Goal: Transaction & Acquisition: Purchase product/service

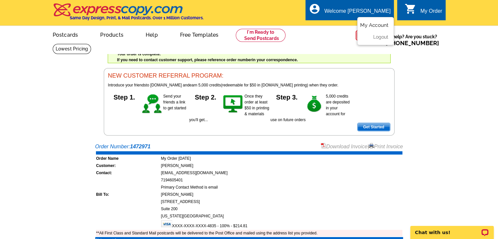
click at [378, 25] on link "My Account" at bounding box center [374, 25] width 28 height 6
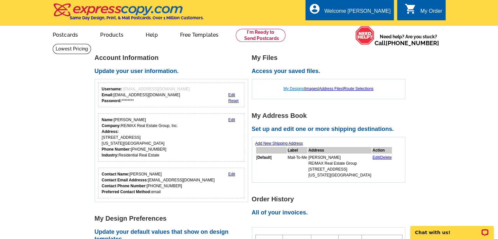
click at [291, 89] on link "My Designs" at bounding box center [294, 88] width 21 height 5
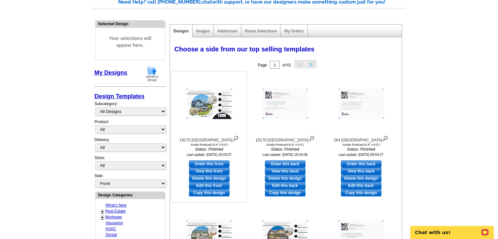
scroll to position [66, 0]
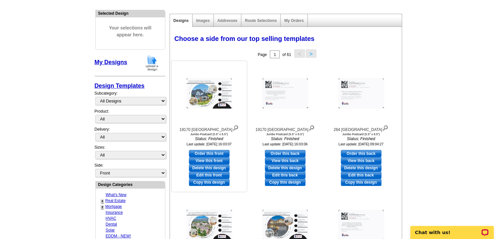
click at [207, 183] on link "Copy this design" at bounding box center [209, 182] width 41 height 7
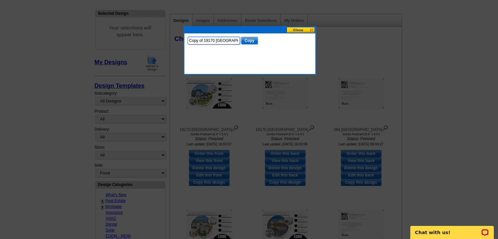
drag, startPoint x: 237, startPoint y: 40, endPoint x: 177, endPoint y: 41, distance: 59.6
type input "7780 [PERSON_NAME]"
click at [254, 41] on input "Copy" at bounding box center [249, 41] width 17 height 8
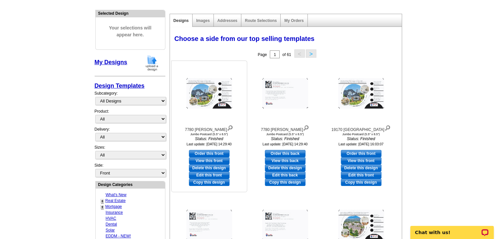
click at [209, 176] on link "Edit this front" at bounding box center [209, 175] width 41 height 7
select select "2"
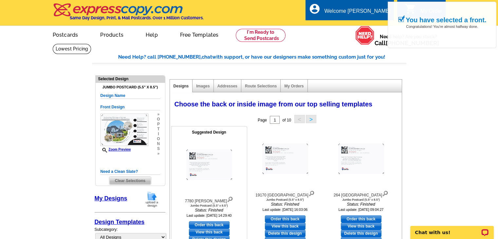
scroll to position [66, 0]
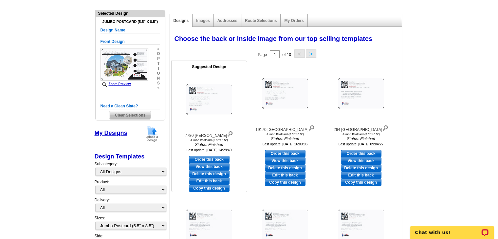
click at [210, 181] on link "Edit this back" at bounding box center [209, 181] width 41 height 7
select select "front"
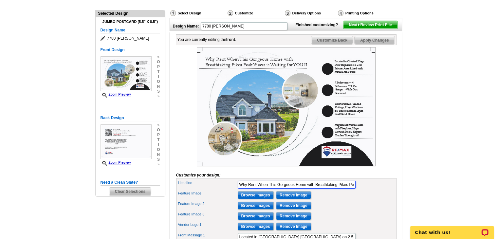
scroll to position [0, 52]
drag, startPoint x: 278, startPoint y: 193, endPoint x: 423, endPoint y: 188, distance: 145.5
click at [423, 188] on main "Need Help? call 800-260-5887, chat with support, or have our designers make som…" at bounding box center [249, 176] width 498 height 396
click at [319, 189] on input "Why Rent When This Gorgeous Home with Breathtaking Pikes Peak Views is Waiting …" at bounding box center [297, 185] width 118 height 8
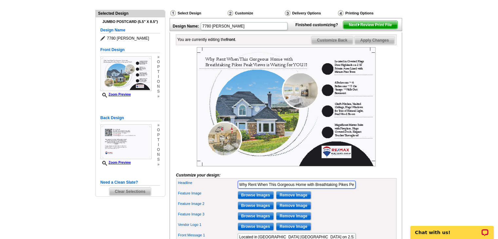
drag, startPoint x: 318, startPoint y: 195, endPoint x: 269, endPoint y: 198, distance: 49.2
click at [269, 189] on input "Why Rent When This Gorgeous Home with Breathtaking Pikes Peak Views is Waiting …" at bounding box center [297, 185] width 118 height 8
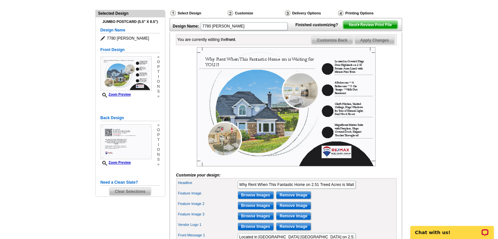
click at [453, 115] on main "Need Help? call 800-260-5887, chat with support, or have our designers make som…" at bounding box center [249, 176] width 498 height 396
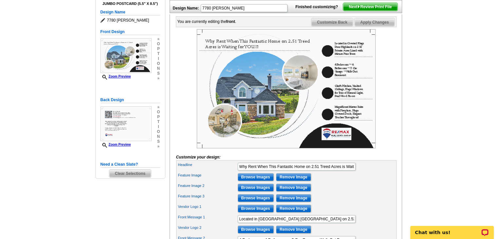
scroll to position [98, 0]
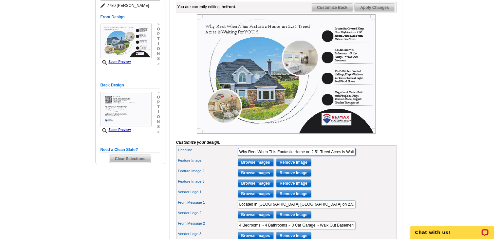
click at [340, 156] on input "Why Rent When This Fantastic Home on 2.51 Treed Acres is Waiting for YOU?!" at bounding box center [297, 152] width 118 height 8
click at [343, 156] on input "Why Rent When This Fantastic Home on 2.51 Treed Acres, with Pikes PeakViews is …" at bounding box center [297, 152] width 118 height 8
type input "Why Rent When This Fantastic Home on 2.51 Treed Acres, with Pikes Peak Views is…"
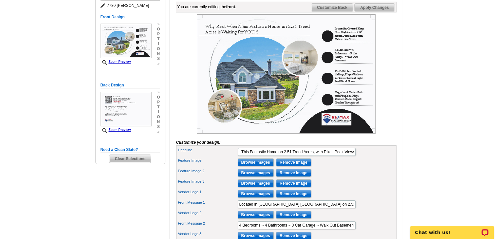
click at [393, 134] on div at bounding box center [286, 73] width 220 height 119
drag, startPoint x: 315, startPoint y: 234, endPoint x: 232, endPoint y: 235, distance: 82.9
click at [232, 231] on div "Front Message 2 4 Bedrooms ~ 4 Bathrooms ~ 3 Car Garage ~ Walk Out Basement" at bounding box center [287, 225] width 218 height 10
drag, startPoint x: 239, startPoint y: 214, endPoint x: 383, endPoint y: 211, distance: 144.1
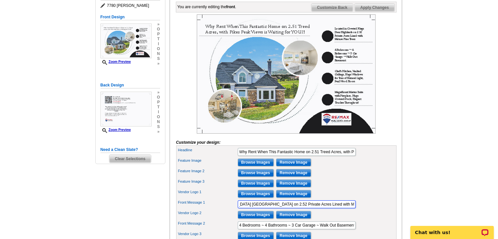
click at [383, 210] on div "Front Message 1 Located in Coveted Kings Deer Highlands on 2.52 Private Acres L…" at bounding box center [287, 204] width 218 height 10
paste input "4 Bedrooms ~ 4 Bathrooms ~ 3 Car Garage"
drag, startPoint x: 241, startPoint y: 214, endPoint x: 232, endPoint y: 213, distance: 9.5
click at [232, 210] on div "Front Message 1 4 Bedrooms ~ 4 Bathrooms ~ 3 Car Garage" at bounding box center [287, 204] width 218 height 10
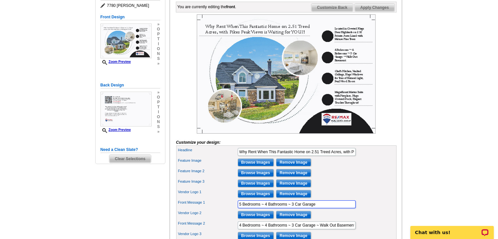
click at [265, 208] on input "5 Bedrooms ~ 4 Bathrooms ~ 3 Car Garage" at bounding box center [297, 204] width 118 height 8
click at [293, 208] on input "5 Bedrooms ~ 2 Bathrooms ~ 3 Car Garage" at bounding box center [297, 204] width 118 height 8
type input "5 Bedrooms ~ 2 Bathrooms ~ 2 Car Garage"
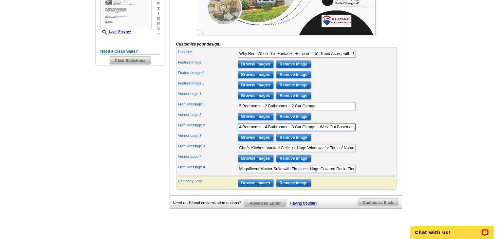
scroll to position [0, 1]
drag, startPoint x: 239, startPoint y: 138, endPoint x: 403, endPoint y: 140, distance: 163.8
click at [403, 140] on div "Select Design Customize Delivery Options Printing Options You have selected a b…" at bounding box center [285, 45] width 235 height 341
drag, startPoint x: 283, startPoint y: 134, endPoint x: 193, endPoint y: 136, distance: 90.1
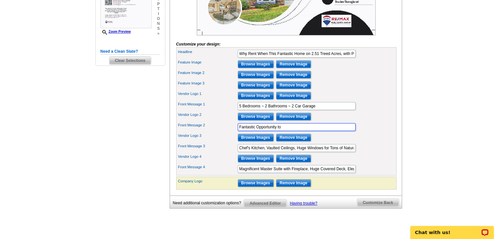
click at [193, 132] on div "Front Message 2 Fantastic Opportunity to" at bounding box center [287, 127] width 218 height 10
type input "T"
type input "H"
type input "Fantastic Opportunity to Make Personalized Updates!"
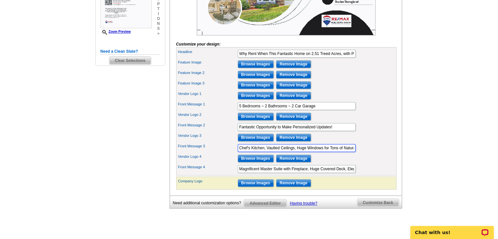
scroll to position [0, 46]
drag, startPoint x: 238, startPoint y: 157, endPoint x: 381, endPoint y: 148, distance: 142.4
click at [381, 148] on div "Headline Why Rent When This Fantastic Home on 2.51 Treed Acres, with Pikes Peak…" at bounding box center [286, 111] width 220 height 128
type input "W"
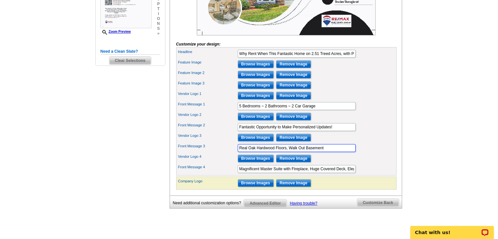
type input "Real Oak Hardwood Floors, Walk Out Basement"
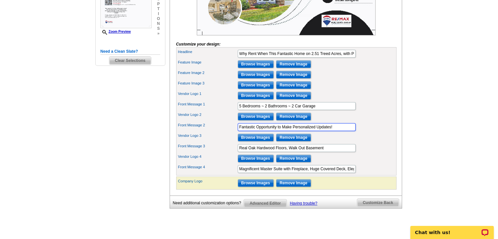
click at [338, 131] on input "Fantastic Opportunity to Make Personalized Updates!" at bounding box center [297, 127] width 118 height 8
type input "Fantastic Opportunity to Make Personalized Updates! New Roof and Exterior Paint!"
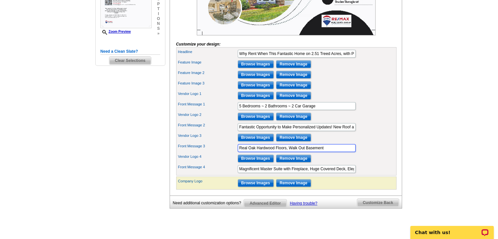
click at [286, 152] on input "Real Oak Hardwood Floors, Walk Out Basement" at bounding box center [297, 148] width 118 height 8
click at [346, 152] on input "Real Oak Hardwood Floors on the Main, Walk Out Basement" at bounding box center [297, 148] width 118 height 8
type input "Real Oak Hardwood Floors on the Main, Walk Out Basement, Fun Breezeway that can…"
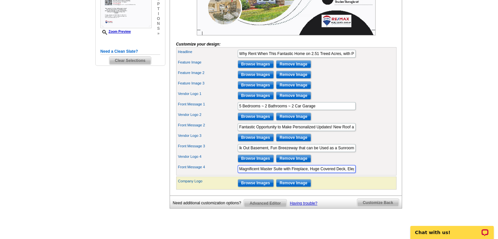
click at [260, 173] on input "Magnificent Master Suite with Fireplace, Huge Covered Deck, Elegant Touches Thr…" at bounding box center [297, 169] width 118 height 8
drag, startPoint x: 262, startPoint y: 179, endPoint x: 457, endPoint y: 179, distance: 195.2
click at [457, 179] on main "Need Help? call 800-260-5887, chat with support, or have our designers make som…" at bounding box center [249, 45] width 498 height 396
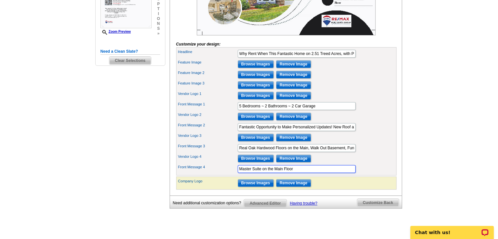
click at [261, 173] on input "Master Suite on the Main Floor" at bounding box center [297, 169] width 118 height 8
click at [288, 173] on input "Master on the Main Floor" at bounding box center [297, 169] width 118 height 8
click at [351, 173] on input "Master on the Main Floor with Walk-in Closet and Dressing/Vanity Room" at bounding box center [297, 169] width 118 height 8
click at [352, 173] on input "Master on the Main Floor with Walk-in Closet and Dressing/Vanity Room" at bounding box center [297, 169] width 118 height 8
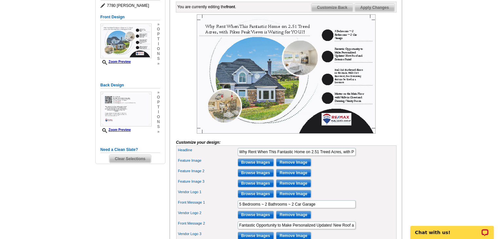
type input "Master on the Main Floor with Walk-in Closet and Dressing/Vanity Room. Huge Dec…"
click at [426, 131] on main "Need Help? call 800-260-5887, chat with support, or have our designers make som…" at bounding box center [249, 143] width 498 height 396
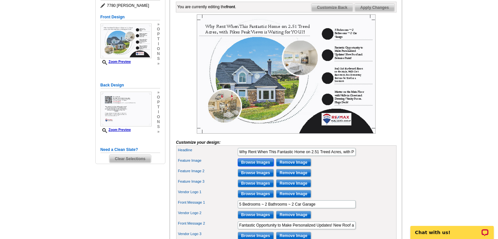
click at [259, 166] on input "Browse Images" at bounding box center [256, 163] width 36 height 8
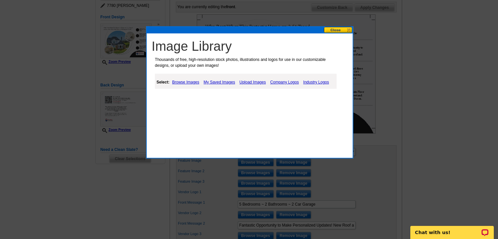
click at [256, 81] on link "Upload Images" at bounding box center [253, 82] width 30 height 8
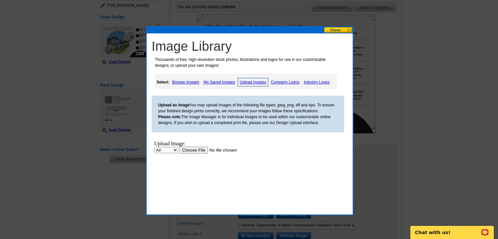
click at [189, 150] on input "file" at bounding box center [220, 150] width 83 height 7
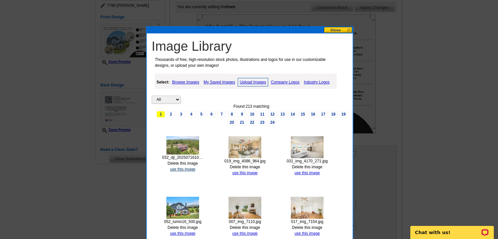
click at [178, 168] on link "use this image" at bounding box center [182, 169] width 25 height 5
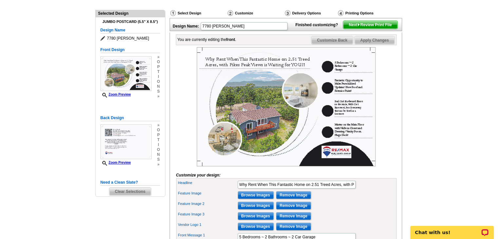
scroll to position [98, 0]
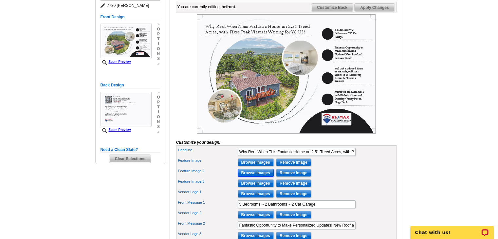
click at [255, 177] on input "Browse Images" at bounding box center [256, 173] width 36 height 8
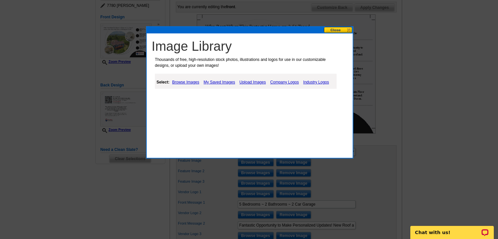
click at [251, 83] on link "Upload Images" at bounding box center [253, 82] width 30 height 8
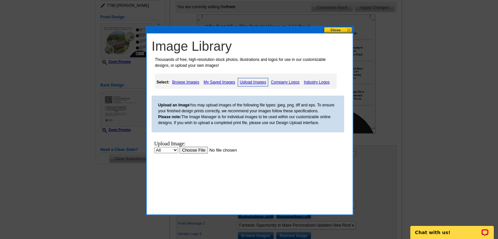
scroll to position [0, 0]
click at [193, 148] on input "file" at bounding box center [220, 150] width 83 height 7
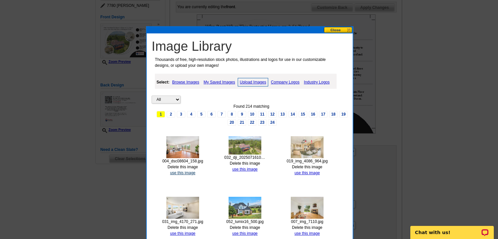
click at [187, 171] on link "use this image" at bounding box center [182, 173] width 25 height 5
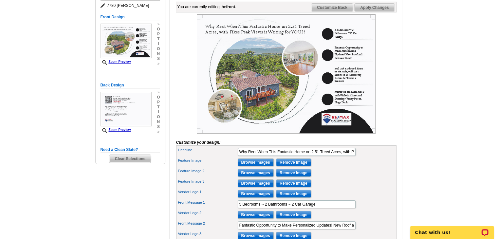
scroll to position [131, 0]
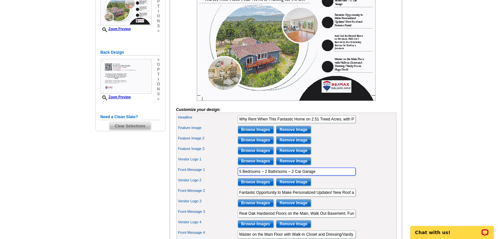
click at [330, 176] on input "5 Bedrooms ~ 2 Bathrooms ~ 2 Car Garage" at bounding box center [297, 172] width 118 height 8
click at [310, 176] on input "5 Bedrooms ~ 2 Bathrooms ~ 2 Car Oversizrd Garage ~ 2 Fireplaces" at bounding box center [297, 172] width 118 height 8
click at [435, 97] on main "Need Help? call 800-260-5887, chat with support, or have our designers make som…" at bounding box center [249, 111] width 498 height 396
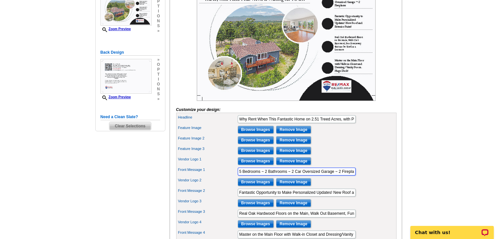
click at [342, 176] on input "5 Bedrooms ~ 2 Bathrooms ~ 2 Car Oversized Garage ~ 2 Fireplaces" at bounding box center [297, 172] width 118 height 8
type input "5 Bedrooms ~ 2 Bathrooms ~ 2 Car Oversized Garage ~ 2 Brick Fireplaces"
click at [453, 118] on main "Need Help? call 800-260-5887, chat with support, or have our designers make som…" at bounding box center [249, 111] width 498 height 396
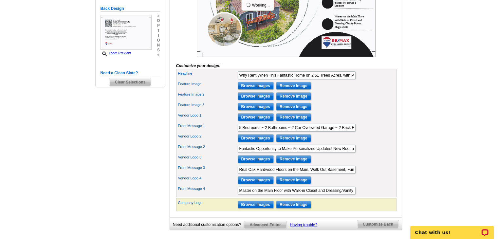
scroll to position [164, 0]
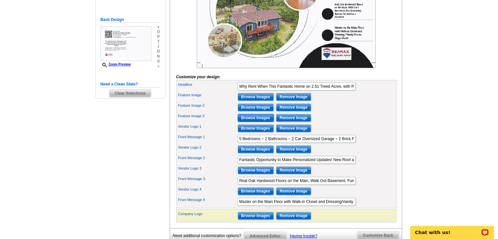
click at [245, 122] on input "Browse Images" at bounding box center [256, 118] width 36 height 8
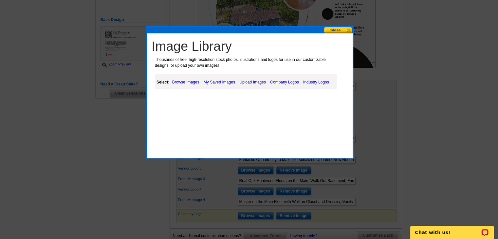
click at [248, 81] on link "Upload Images" at bounding box center [253, 82] width 30 height 8
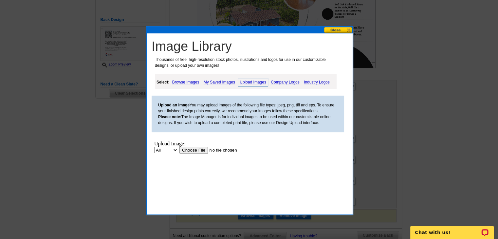
scroll to position [0, 0]
click at [195, 152] on input "file" at bounding box center [220, 150] width 83 height 7
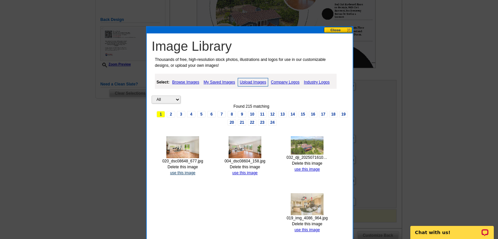
click at [187, 172] on link "use this image" at bounding box center [182, 173] width 25 height 5
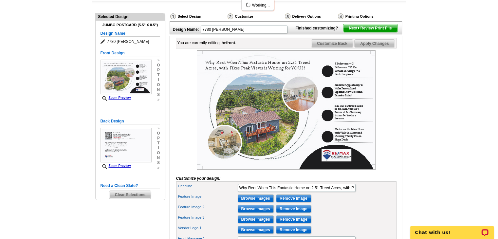
scroll to position [66, 0]
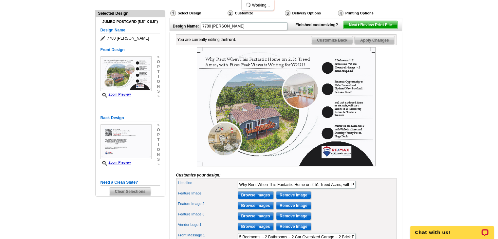
click at [419, 130] on main "Need Help? call 800-260-5887, chat with support, or have our designers make som…" at bounding box center [249, 176] width 498 height 396
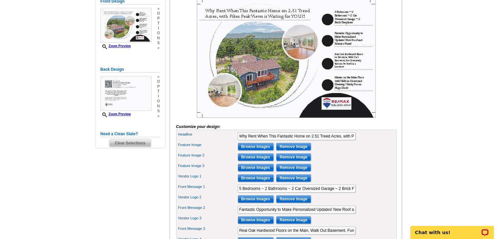
scroll to position [98, 0]
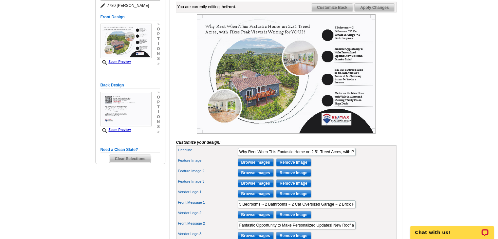
click at [337, 11] on span "Customize Back" at bounding box center [332, 8] width 42 height 8
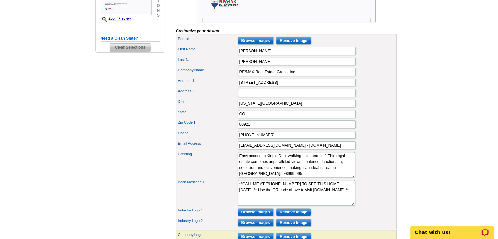
scroll to position [229, 0]
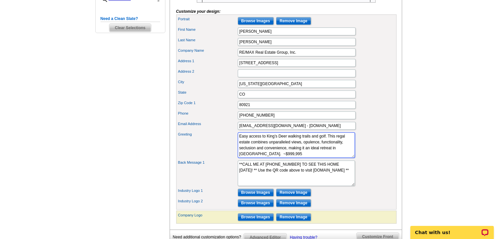
drag, startPoint x: 304, startPoint y: 163, endPoint x: 208, endPoint y: 136, distance: 100.3
click at [208, 136] on div "Portrait Browse Images Remove Image First Name Brian Last Name Boals Company Na…" at bounding box center [286, 111] width 220 height 195
paste textarea "njoy the privacy, nature, and wildlife, all while being minutes away from groce…"
type textarea "Enjoy the privacy, nature, and wildlife, all while being minutes away from groc…"
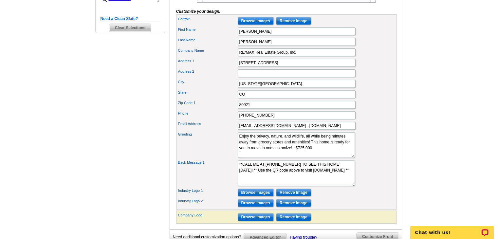
click at [377, 89] on div "City Colorado Springs" at bounding box center [287, 84] width 218 height 10
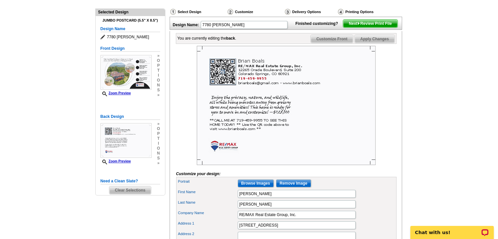
scroll to position [66, 0]
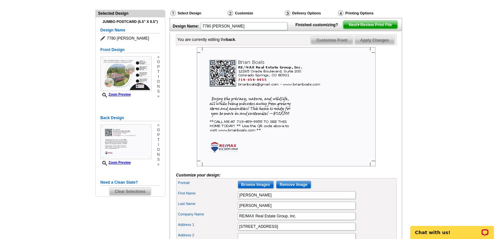
click at [378, 29] on span "Next Review Print File" at bounding box center [370, 25] width 54 height 8
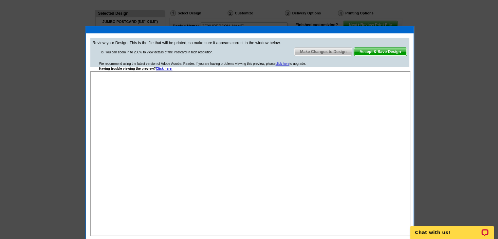
click at [340, 54] on span "Make Changes to Design" at bounding box center [323, 52] width 58 height 8
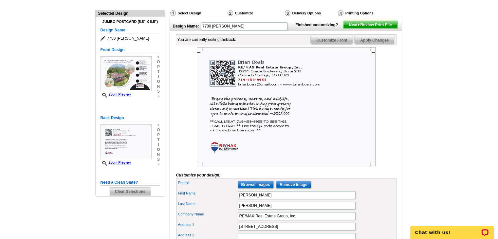
click at [338, 44] on span "Customize Front" at bounding box center [332, 40] width 42 height 8
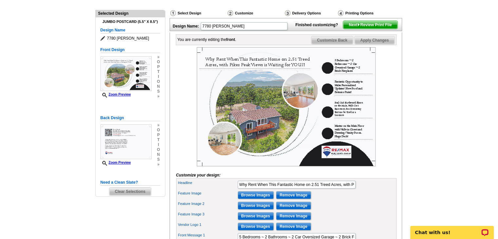
click at [362, 143] on img at bounding box center [286, 106] width 179 height 119
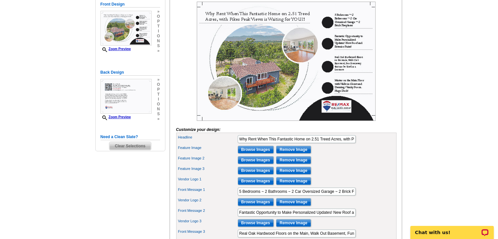
scroll to position [197, 0]
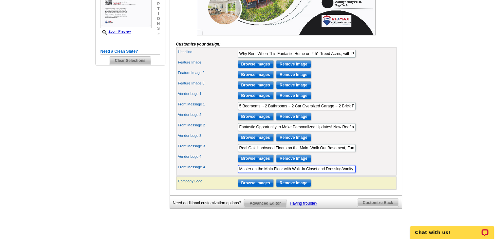
click at [353, 173] on input "Master on the Main Floor with Walk-in Closet and Dressing/Vanity Room. Huge Dec…" at bounding box center [297, 169] width 118 height 8
click at [330, 173] on input "Master on the Main Floor with Walk-in Closet and Dressing/Vanity Room. Huge Dec…" at bounding box center [297, 169] width 118 height 8
type input "Master on the Main Floor with Walk-in Closet and Dressing/Vanity Area. Huge Dec…"
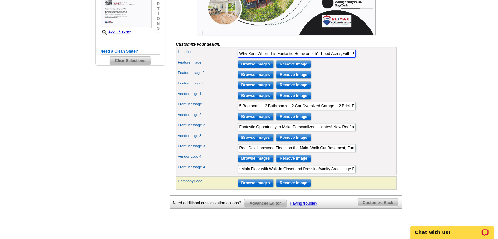
click at [342, 58] on input "Why Rent When This Fantastic Home on 2.51 Treed Acres, with Pikes Peak Views is…" at bounding box center [297, 54] width 118 height 8
click at [330, 58] on input "Why Rent When This Fantastic Home on 2.51 Treed Acres with Pikes Peak Views is …" at bounding box center [297, 54] width 118 height 8
type input "Why Rent When This Fantastic Home on 2.51 Treed, Fenced Acres with Pikes Peak V…"
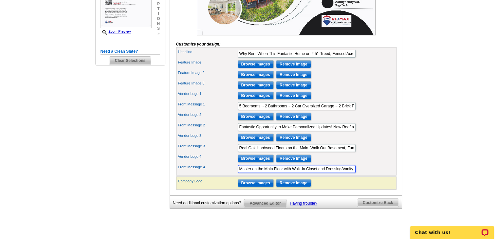
click at [338, 173] on input "Master on the Main Floor with Walk-in Closet and Dressing/Vanity Area. Huge Dec…" at bounding box center [297, 169] width 118 height 8
type input "Master on the Main Floor with Walk-in Closet and Dressing/Vanity Area. Huge Dec…"
click at [451, 103] on main "Need Help? call 800-260-5887, chat with support, or have our designers make som…" at bounding box center [249, 45] width 498 height 396
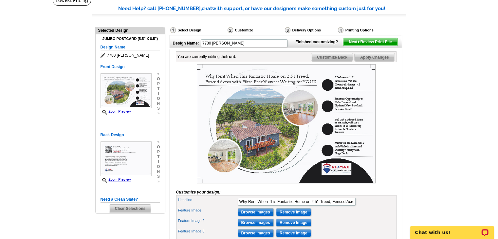
scroll to position [33, 0]
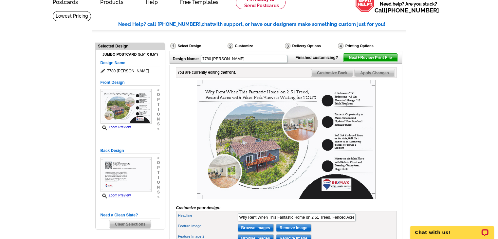
click at [382, 62] on span "Next Review Print File" at bounding box center [370, 58] width 54 height 8
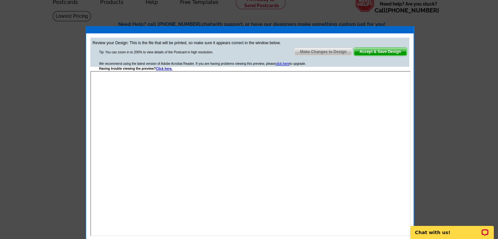
click at [385, 51] on span "Accept & Save Design" at bounding box center [380, 52] width 53 height 8
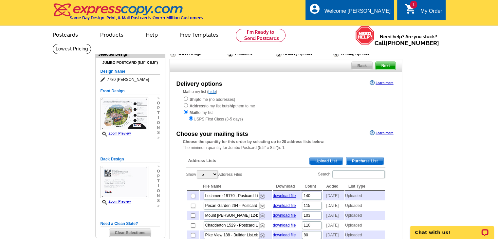
click at [326, 161] on span "Upload List" at bounding box center [326, 161] width 32 height 8
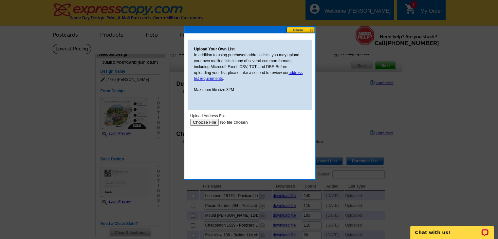
click at [212, 122] on input "file" at bounding box center [231, 122] width 83 height 7
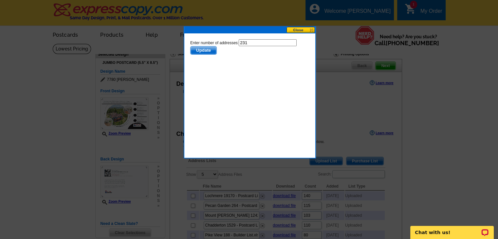
click at [301, 31] on button at bounding box center [301, 30] width 29 height 6
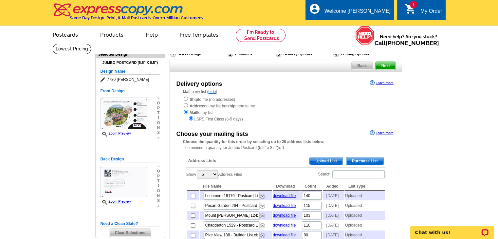
click at [331, 162] on span "Upload List" at bounding box center [326, 161] width 32 height 8
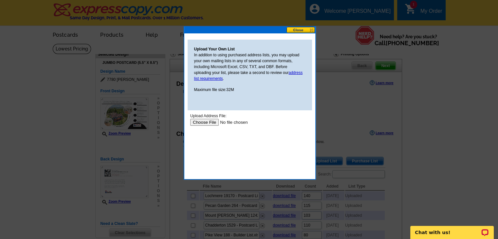
click at [206, 122] on input "file" at bounding box center [231, 122] width 83 height 7
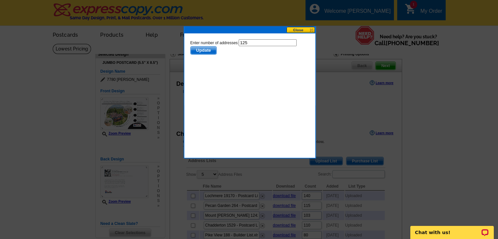
click at [202, 50] on span "Update" at bounding box center [203, 51] width 26 height 8
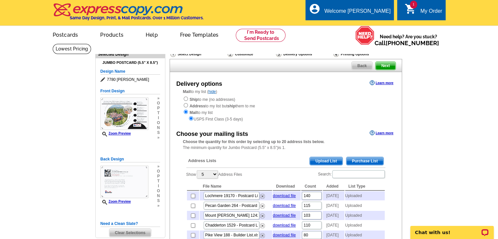
click at [383, 67] on span "Next" at bounding box center [386, 66] width 20 height 8
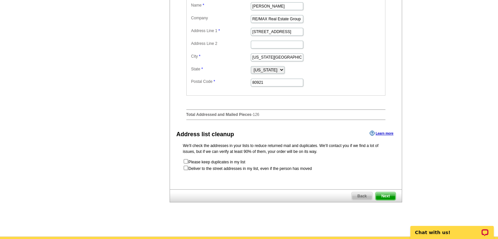
scroll to position [295, 0]
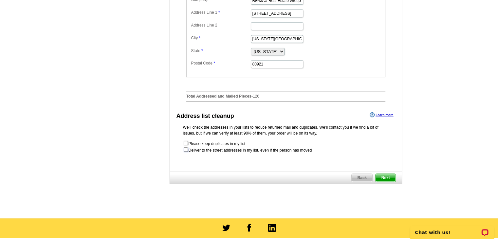
click at [185, 152] on input "checkbox" at bounding box center [186, 149] width 4 height 4
checkbox input "true"
radio input "true"
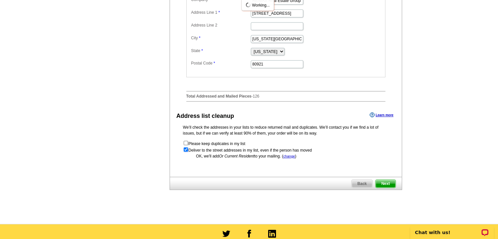
scroll to position [0, 0]
click at [386, 188] on span "Next" at bounding box center [386, 184] width 20 height 8
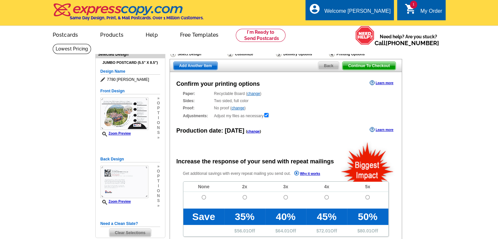
radio input "false"
click at [205, 198] on input "radio" at bounding box center [204, 197] width 4 height 4
radio input "true"
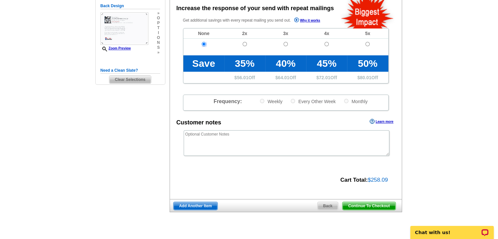
scroll to position [164, 0]
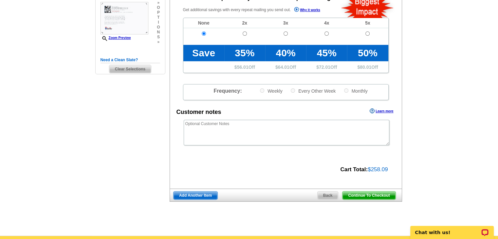
click at [366, 197] on span "Continue To Checkout" at bounding box center [369, 196] width 53 height 8
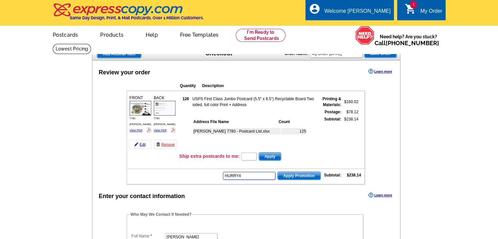
type input "HURRY40"
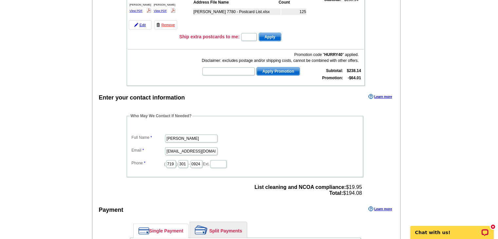
scroll to position [131, 0]
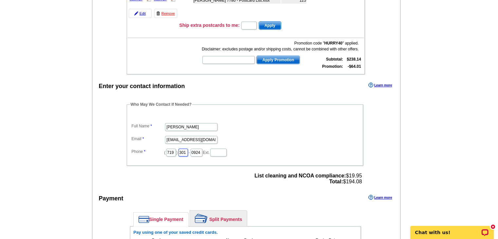
drag, startPoint x: 194, startPoint y: 151, endPoint x: 182, endPoint y: 149, distance: 12.3
click at [182, 149] on dd "( 719 ) 301 - 0924 Ext." at bounding box center [245, 152] width 230 height 10
type input "460"
type input "5401"
click at [413, 112] on main "Add Another Item Checkout Order Name: My Order 2025-08-12 Save Order Review you…" at bounding box center [249, 140] width 498 height 455
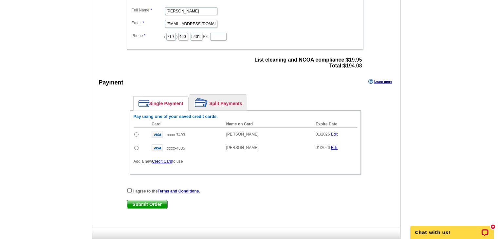
scroll to position [262, 0]
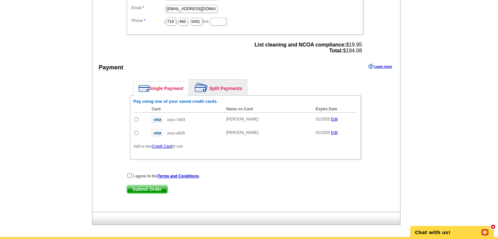
click at [136, 131] on input "radio" at bounding box center [136, 133] width 4 height 4
radio input "true"
click at [129, 173] on input "checkbox" at bounding box center [129, 175] width 4 height 4
checkbox input "true"
click at [149, 185] on span "Submit Order" at bounding box center [147, 189] width 40 height 8
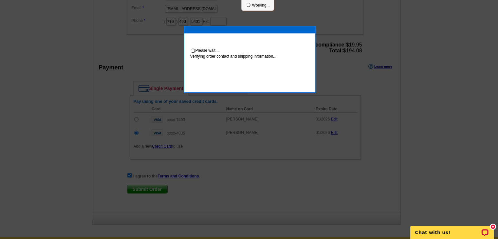
scroll to position [259, 0]
